Goal: Task Accomplishment & Management: Manage account settings

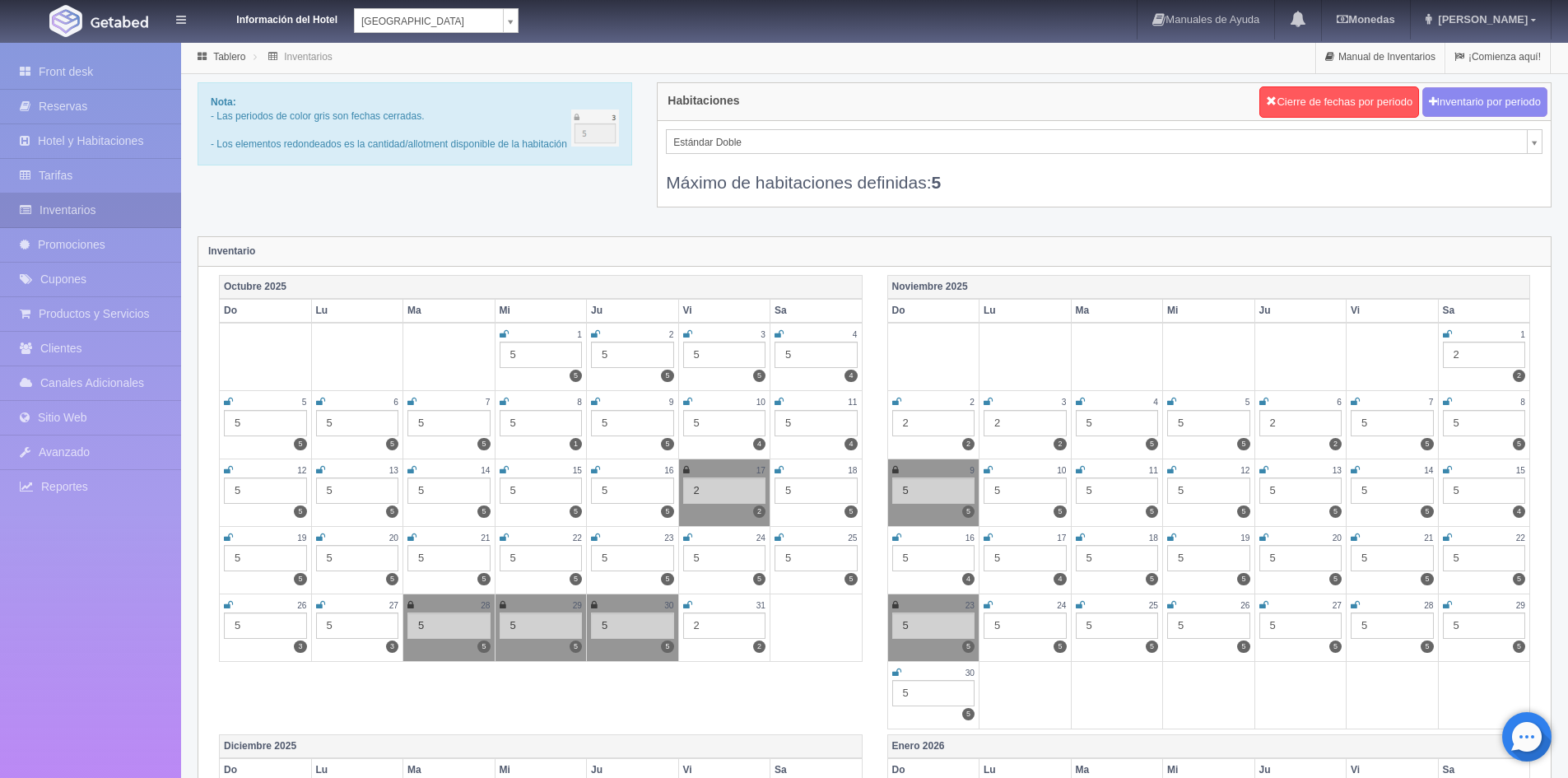
click at [1176, 402] on icon at bounding box center [1171, 402] width 9 height 10
click at [1351, 400] on icon at bounding box center [1355, 402] width 9 height 10
click at [893, 464] on link at bounding box center [895, 471] width 7 height 14
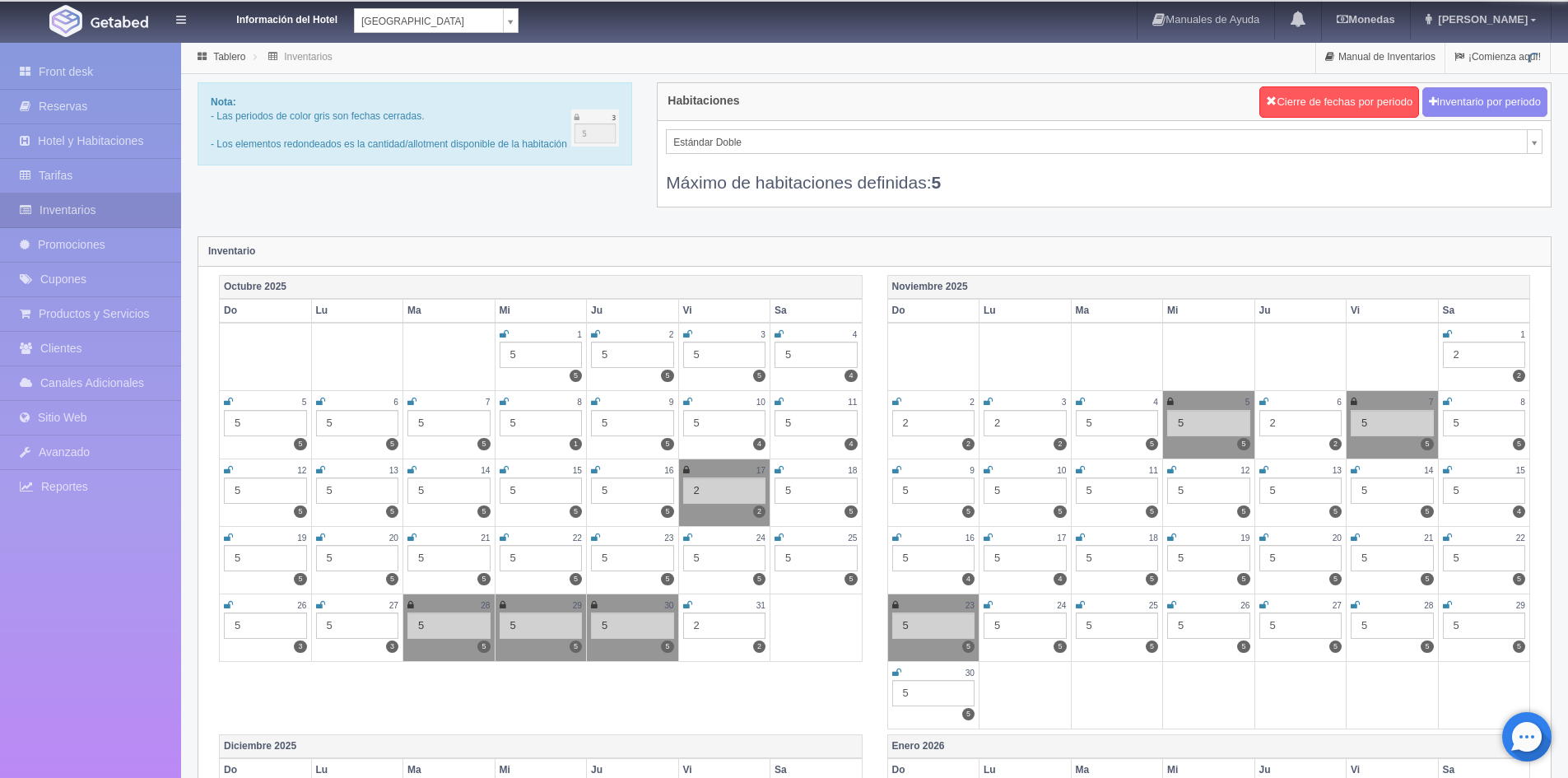
click at [898, 493] on div "5" at bounding box center [934, 490] width 84 height 26
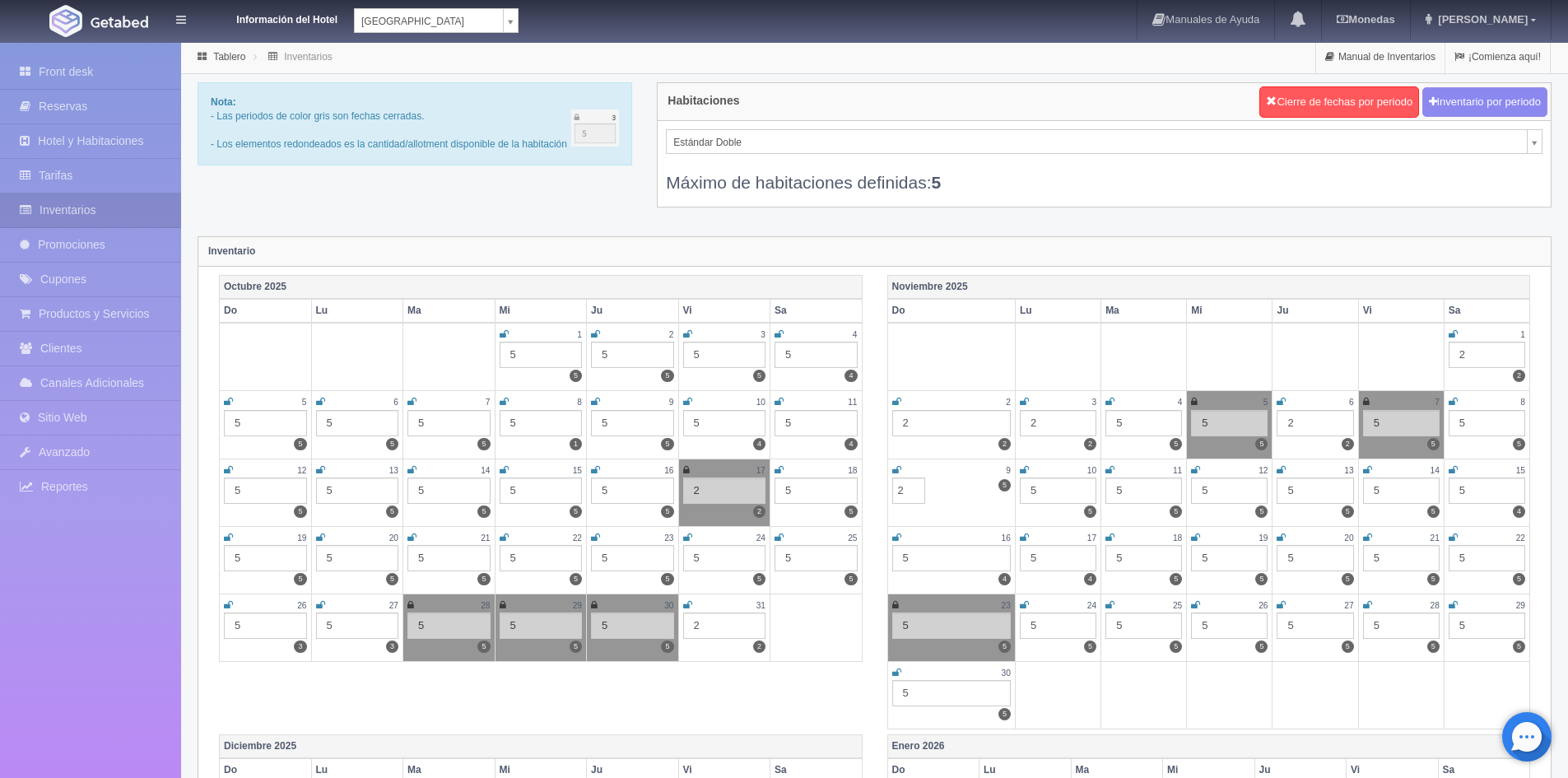
type input "2"
click at [1009, 251] on div "Inventario" at bounding box center [875, 252] width 1353 height 30
drag, startPoint x: 898, startPoint y: 604, endPoint x: 1053, endPoint y: 670, distance: 168.5
click at [900, 604] on td "23 5 5" at bounding box center [951, 628] width 127 height 68
click at [894, 605] on icon at bounding box center [895, 605] width 7 height 10
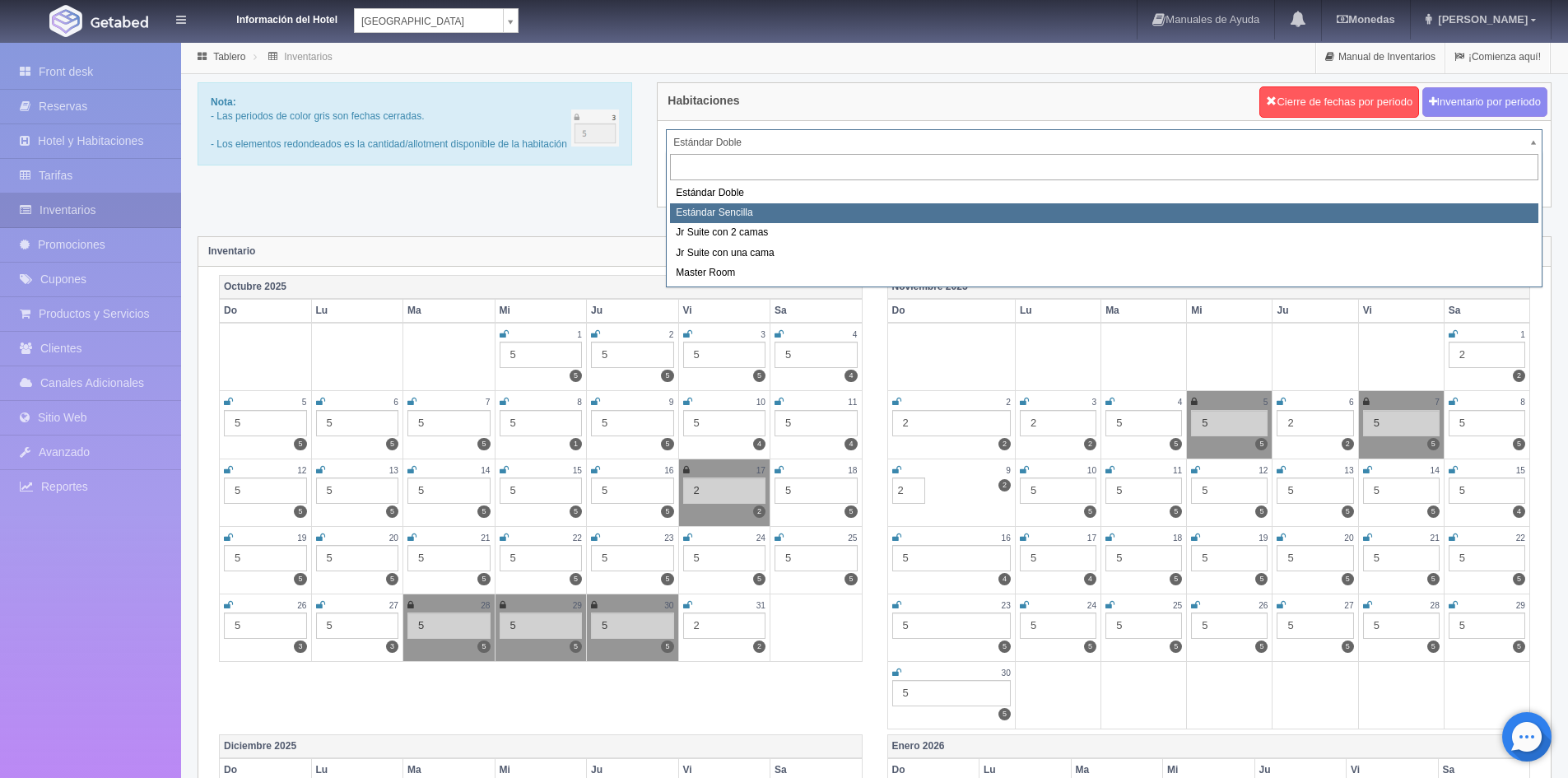
select select "488"
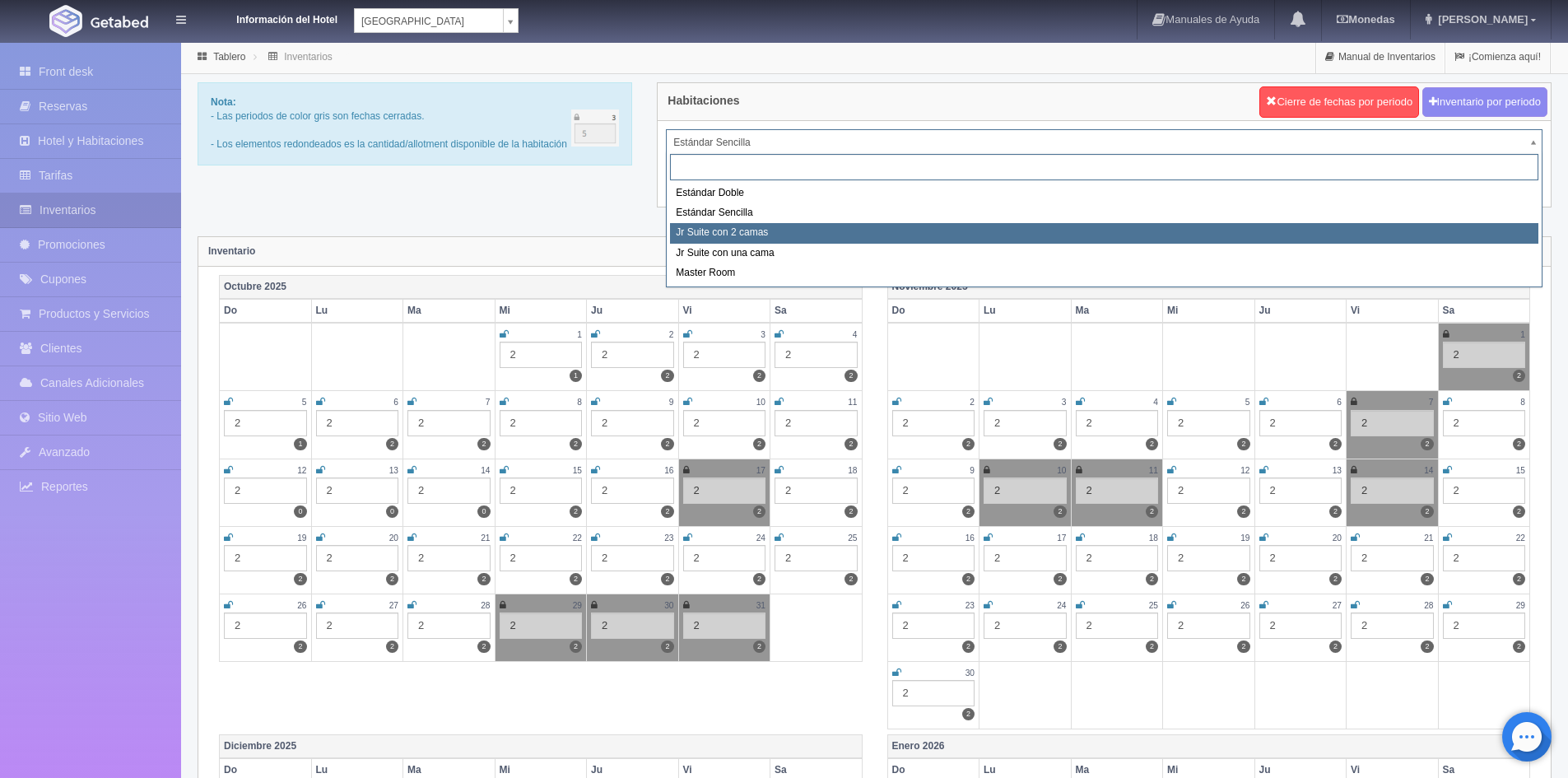
drag, startPoint x: 766, startPoint y: 224, endPoint x: 856, endPoint y: 210, distance: 91.1
select select "489"
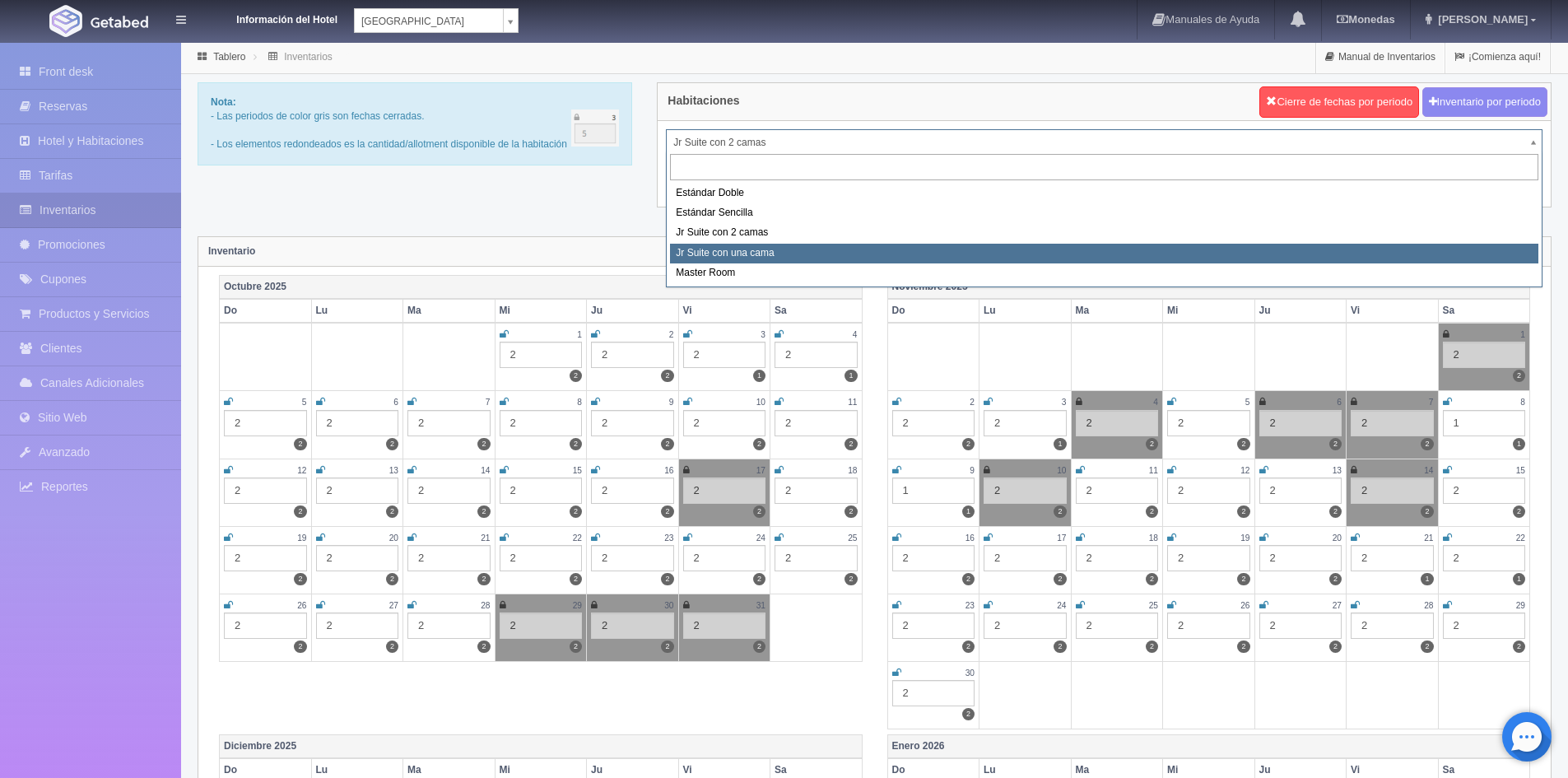
select select "490"
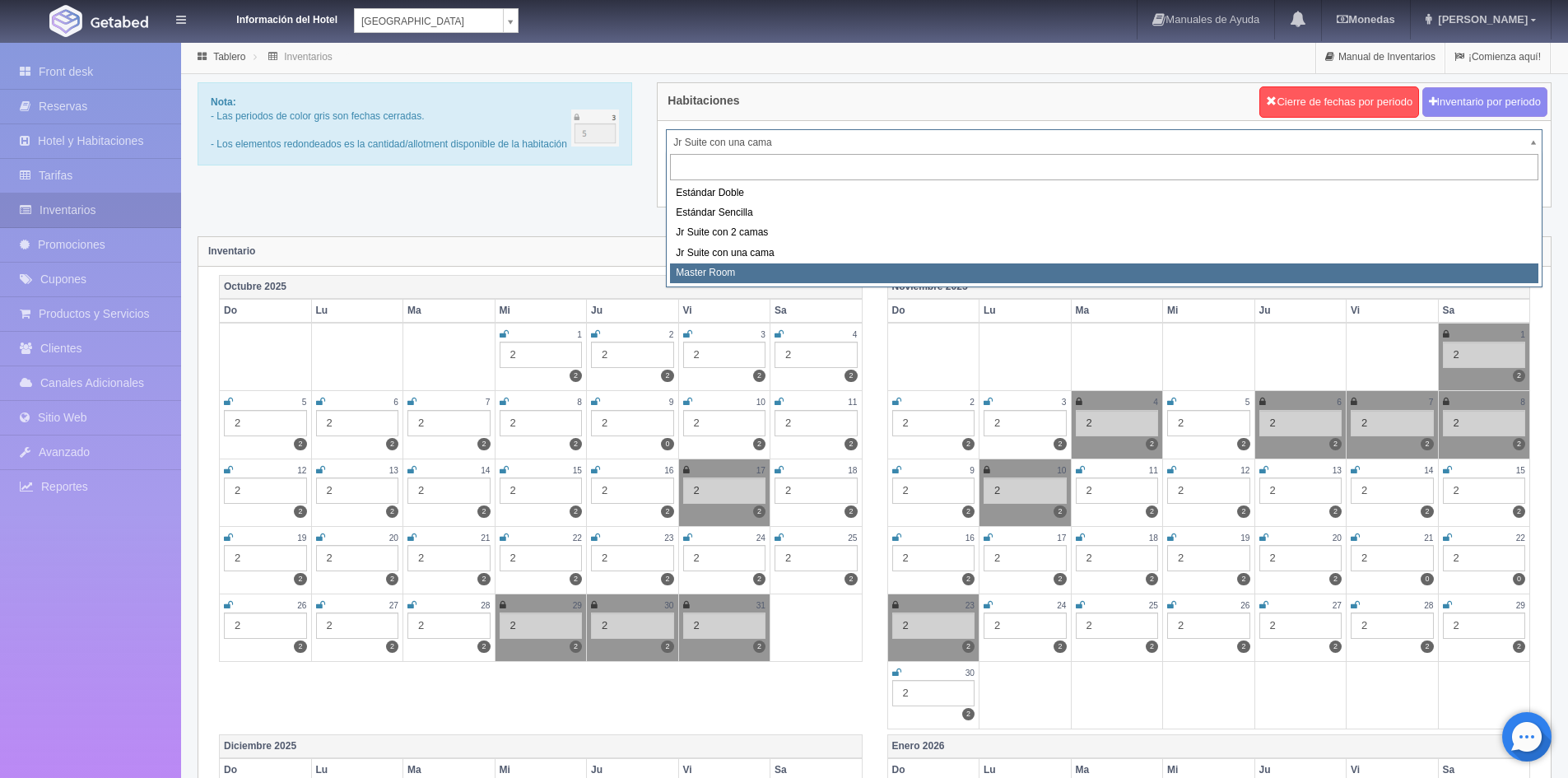
select select "492"
